Goal: Check status: Check status

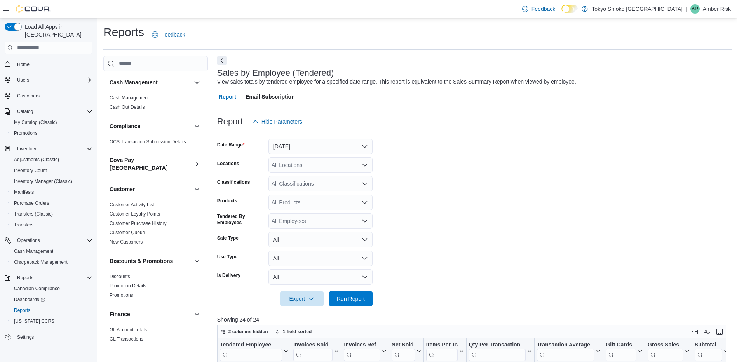
click at [483, 146] on form "Date Range [DATE] Locations All Locations Classifications All Classifications P…" at bounding box center [474, 217] width 514 height 177
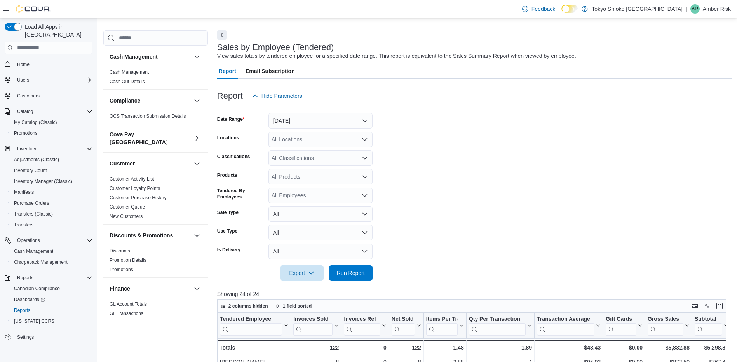
scroll to position [466, 0]
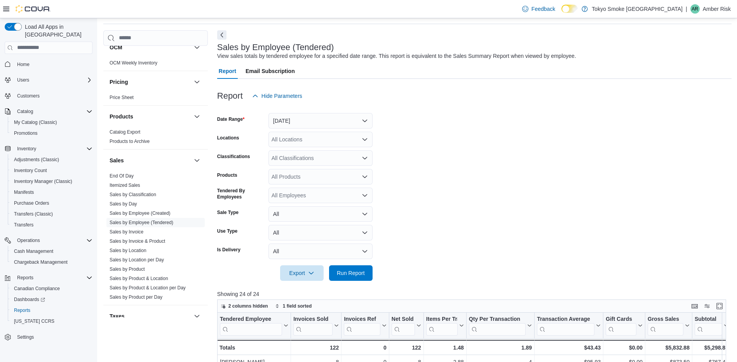
click at [301, 141] on div "All Locations" at bounding box center [320, 140] width 104 height 16
type input "**"
click at [350, 150] on div "[GEOGRAPHIC_DATA]" at bounding box center [320, 153] width 95 height 8
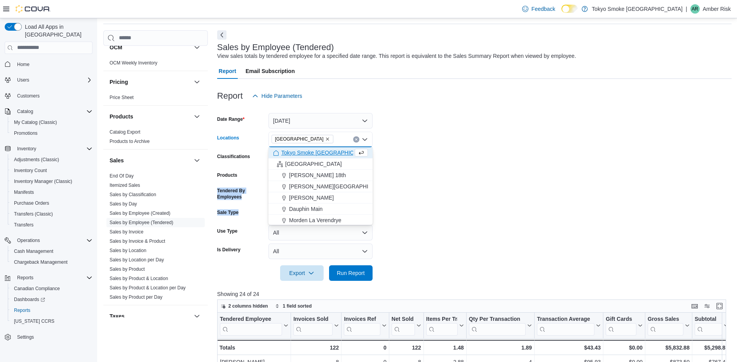
click at [448, 207] on form "Date Range [DATE] Locations [GEOGRAPHIC_DATA] Combo box. Selected. [GEOGRAPHIC_…" at bounding box center [474, 192] width 514 height 177
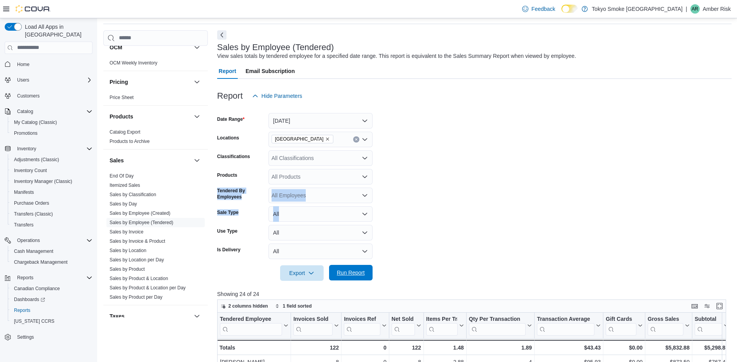
click at [350, 274] on span "Run Report" at bounding box center [351, 273] width 28 height 8
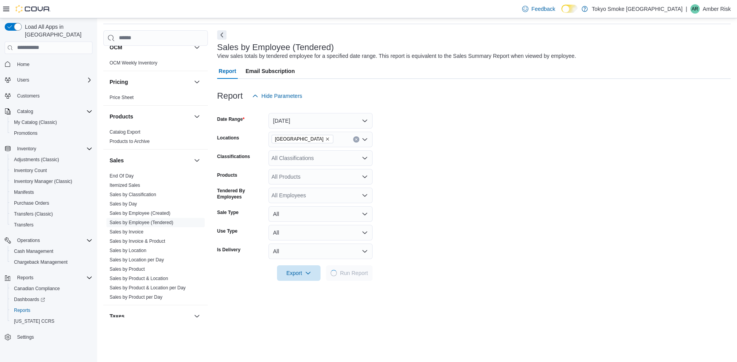
click at [596, 151] on form "Date Range [DATE] Locations [GEOGRAPHIC_DATA] Classifications All Classificatio…" at bounding box center [474, 192] width 514 height 177
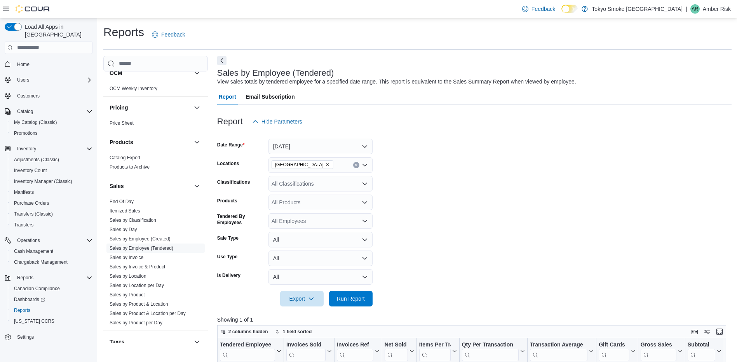
click at [591, 162] on form "Date Range [DATE] Locations [GEOGRAPHIC_DATA] Classifications All Classificatio…" at bounding box center [474, 217] width 514 height 177
click at [424, 169] on form "Date Range [DATE] Locations [GEOGRAPHIC_DATA] Classifications All Classificatio…" at bounding box center [474, 217] width 514 height 177
click at [494, 212] on form "Date Range [DATE] Locations [GEOGRAPHIC_DATA] Classifications All Classificatio…" at bounding box center [474, 217] width 514 height 177
click at [490, 189] on form "Date Range [DATE] Locations [GEOGRAPHIC_DATA] Classifications All Classificatio…" at bounding box center [474, 217] width 514 height 177
click at [543, 200] on form "Date Range [DATE] Locations [GEOGRAPHIC_DATA] Classifications All Classificatio…" at bounding box center [474, 217] width 514 height 177
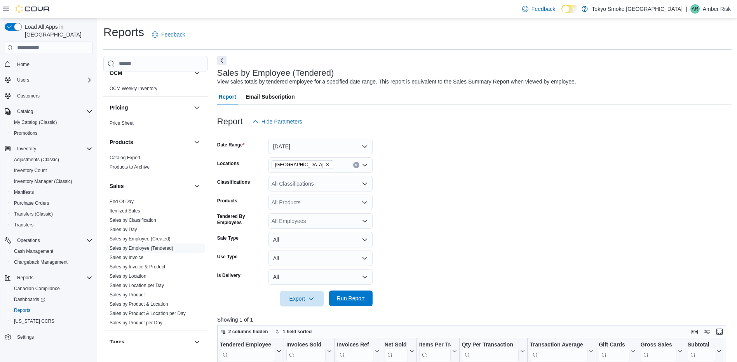
click at [340, 296] on span "Run Report" at bounding box center [351, 299] width 28 height 8
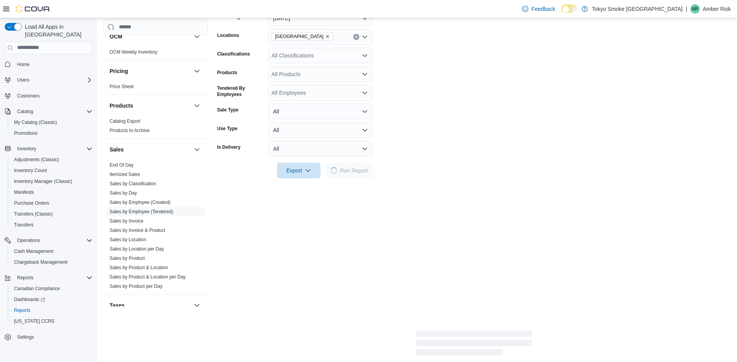
scroll to position [155, 0]
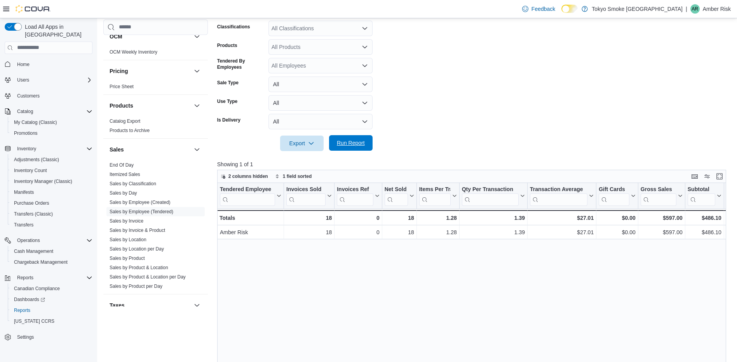
click at [344, 140] on span "Run Report" at bounding box center [351, 143] width 28 height 8
click at [513, 109] on form "Date Range [DATE] Locations [GEOGRAPHIC_DATA] Classifications All Classificatio…" at bounding box center [474, 62] width 514 height 177
click at [385, 292] on div "Tendered Employee Click to view column header actions Invoices Sold Click to vi…" at bounding box center [474, 321] width 514 height 277
